Goal: Task Accomplishment & Management: Use online tool/utility

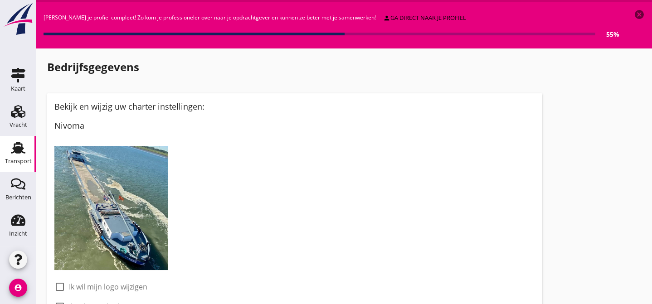
click at [15, 145] on use at bounding box center [18, 148] width 15 height 12
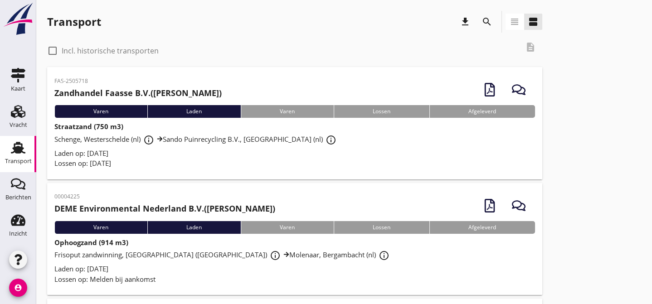
click at [321, 146] on div "Schenge, Westerschelde (nl) info_outline Sando Puinrecycling B.V., [GEOGRAPHIC_…" at bounding box center [294, 140] width 481 height 16
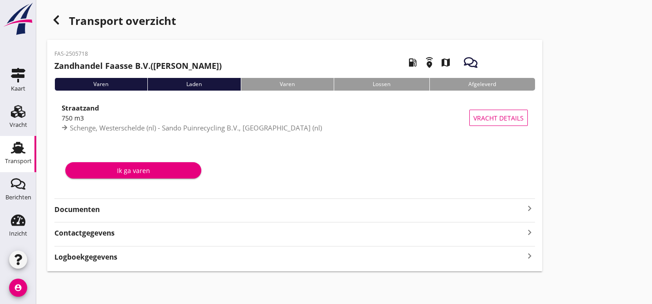
click at [307, 209] on strong "Documenten" at bounding box center [289, 209] width 470 height 10
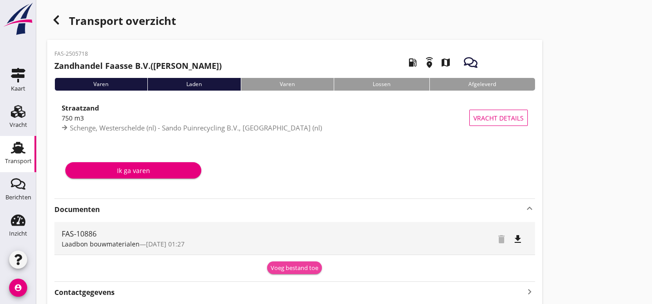
click at [300, 269] on div "Voeg bestand toe" at bounding box center [295, 268] width 48 height 9
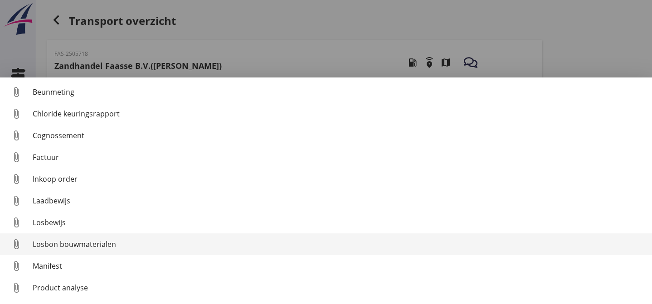
click at [246, 246] on div "Losbon bouwmaterialen" at bounding box center [339, 244] width 612 height 11
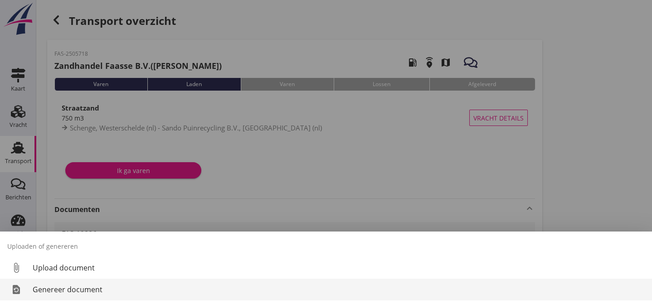
click at [102, 289] on div "Genereer document" at bounding box center [339, 289] width 612 height 11
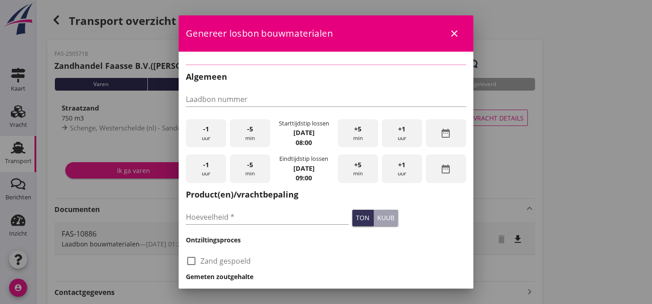
type input "FAS-10886"
type input "750"
checkbox input "true"
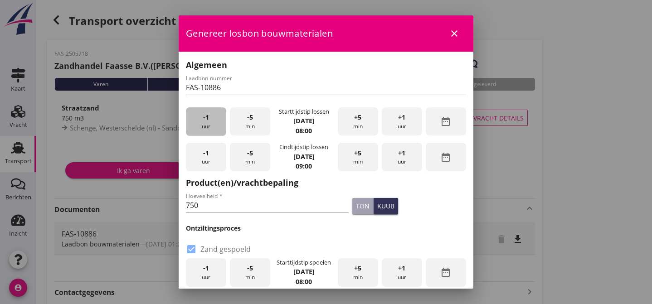
click at [212, 122] on div "-1 uur" at bounding box center [206, 121] width 40 height 29
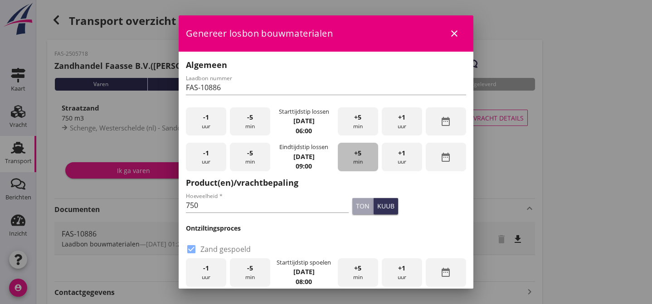
click at [360, 157] on div "+5 min" at bounding box center [358, 157] width 40 height 29
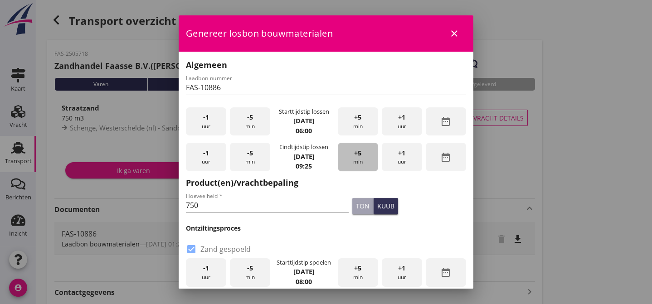
click at [360, 157] on div "+5 min" at bounding box center [358, 157] width 40 height 29
click at [213, 206] on input "750" at bounding box center [267, 205] width 163 height 15
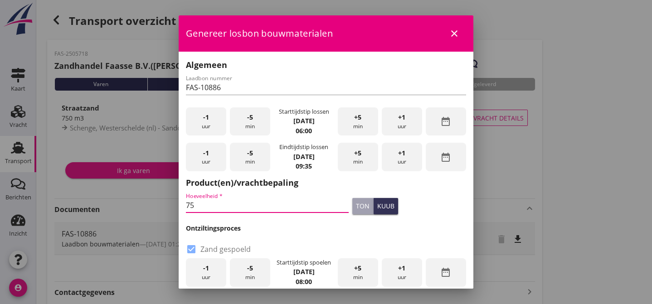
type input "7"
type input "667"
click at [377, 205] on div "kuub" at bounding box center [385, 206] width 17 height 10
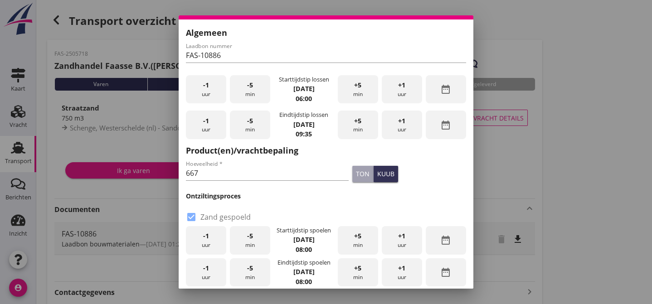
scroll to position [83, 0]
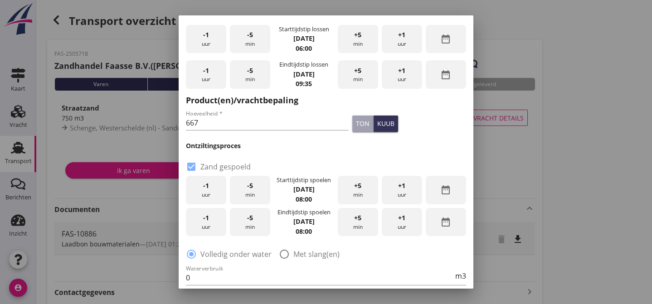
click at [207, 188] on span "-1" at bounding box center [206, 186] width 6 height 10
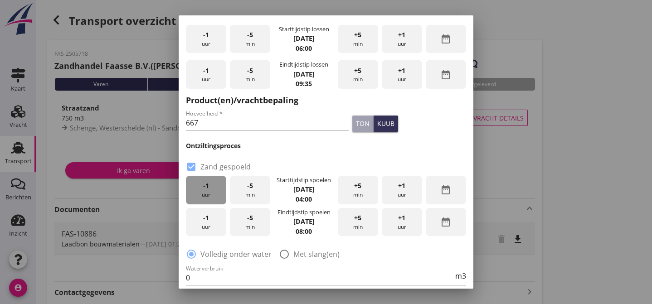
click at [207, 188] on span "-1" at bounding box center [206, 186] width 6 height 10
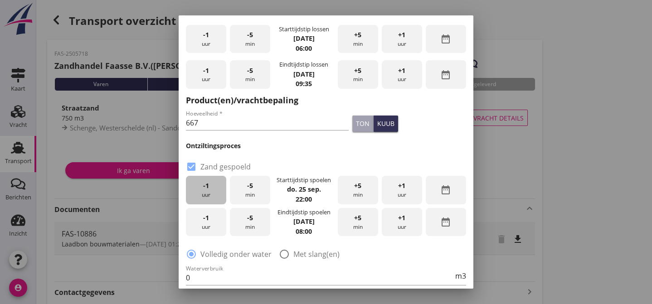
click at [207, 188] on span "-1" at bounding box center [206, 186] width 6 height 10
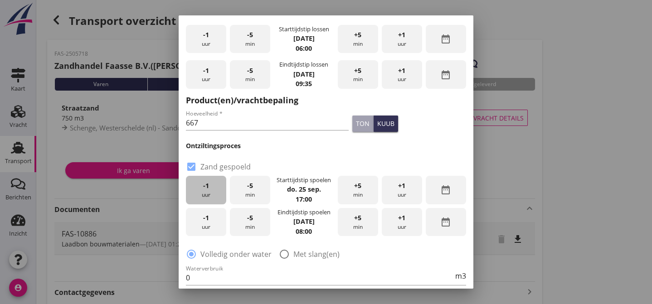
click at [207, 188] on span "-1" at bounding box center [206, 186] width 6 height 10
click at [208, 223] on div "-1 uur" at bounding box center [206, 222] width 40 height 29
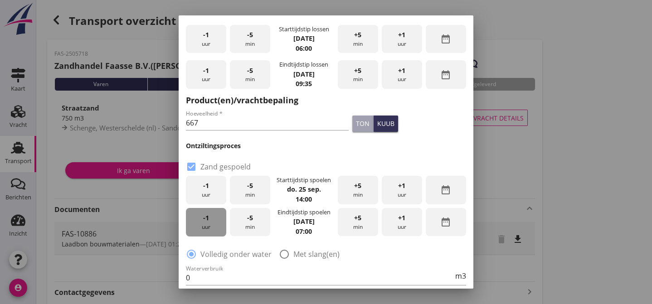
click at [208, 223] on div "-1 uur" at bounding box center [206, 222] width 40 height 29
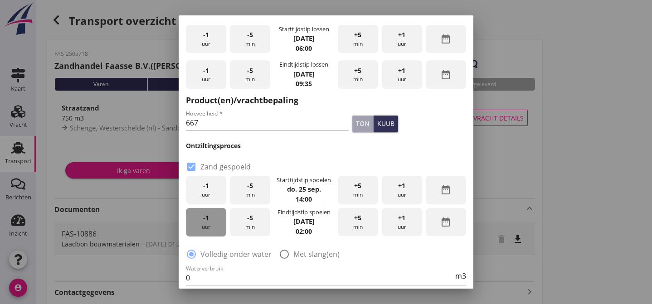
click at [208, 223] on div "-1 uur" at bounding box center [206, 222] width 40 height 29
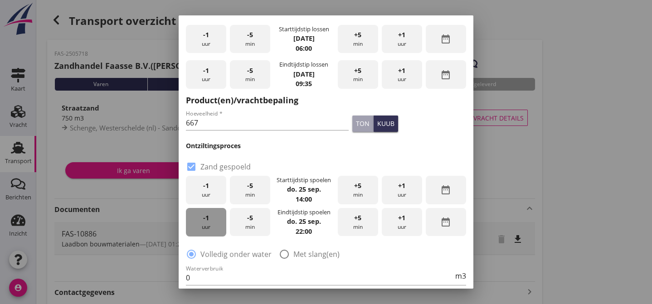
click at [208, 223] on div "-1 uur" at bounding box center [206, 222] width 40 height 29
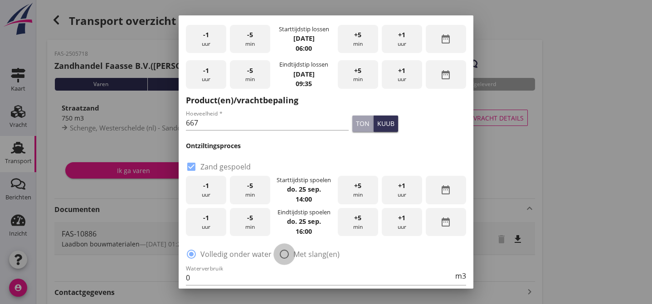
click at [284, 251] on div at bounding box center [284, 254] width 15 height 15
radio input "false"
radio input "true"
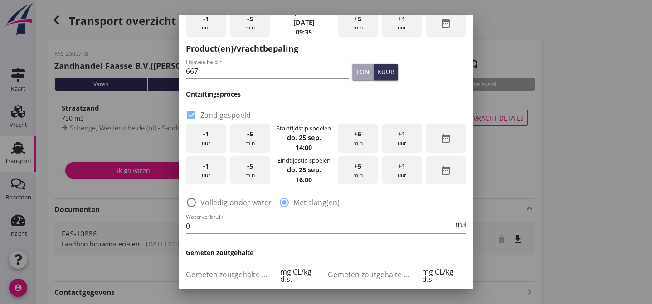
scroll to position [137, 0]
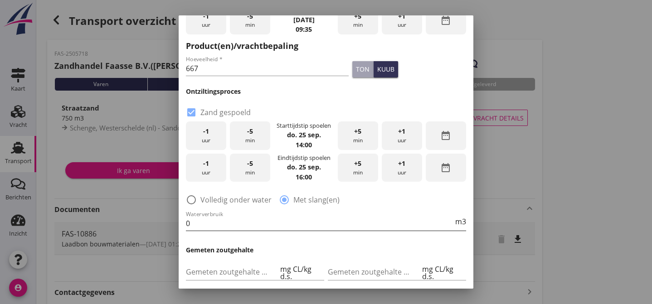
click at [207, 229] on input "0" at bounding box center [319, 223] width 267 height 15
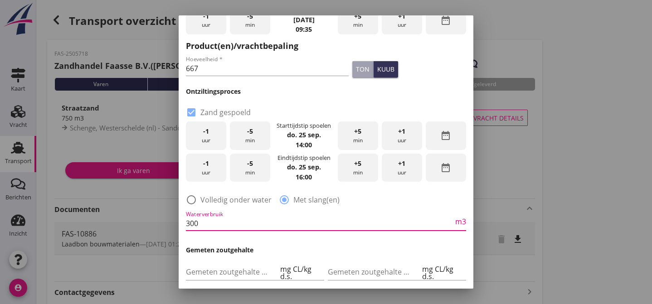
type input "300"
click at [289, 236] on div at bounding box center [326, 236] width 280 height 5
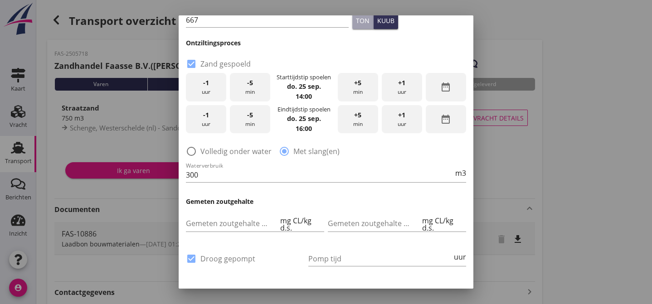
scroll to position [247, 0]
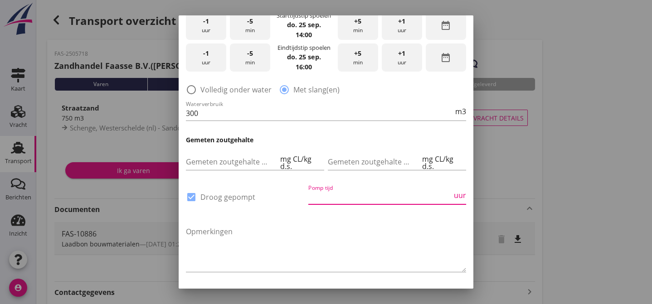
click at [313, 196] on input "Pomp tijd" at bounding box center [380, 197] width 144 height 15
type input "12"
click at [290, 225] on textarea "Opmerkingen" at bounding box center [326, 248] width 280 height 48
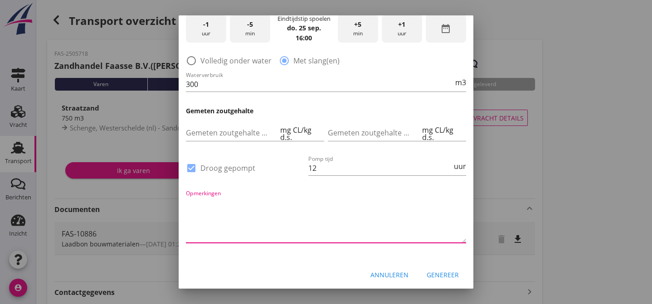
scroll to position [277, 0]
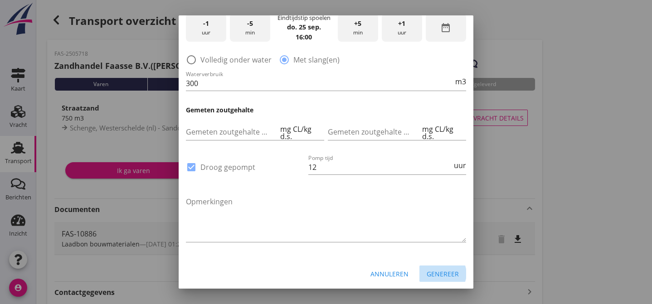
click at [436, 269] on div "Genereer" at bounding box center [443, 274] width 32 height 10
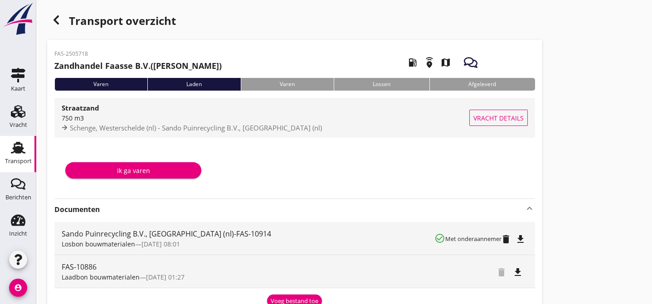
scroll to position [83, 0]
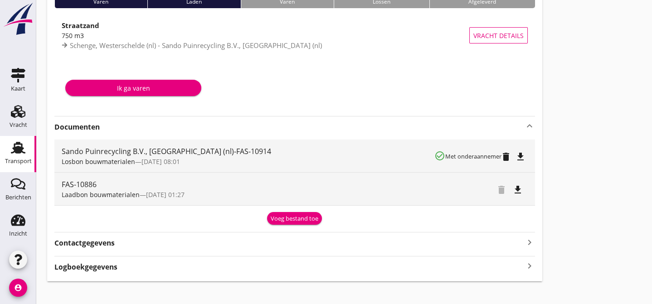
click at [520, 156] on icon "file_download" at bounding box center [520, 156] width 11 height 11
